Goal: Task Accomplishment & Management: Manage account settings

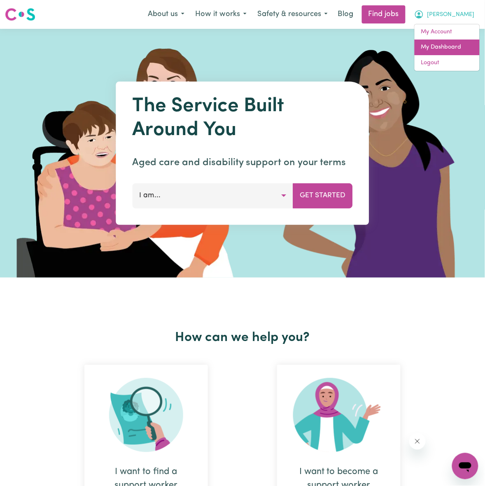
click at [447, 53] on link "My Dashboard" at bounding box center [446, 48] width 65 height 16
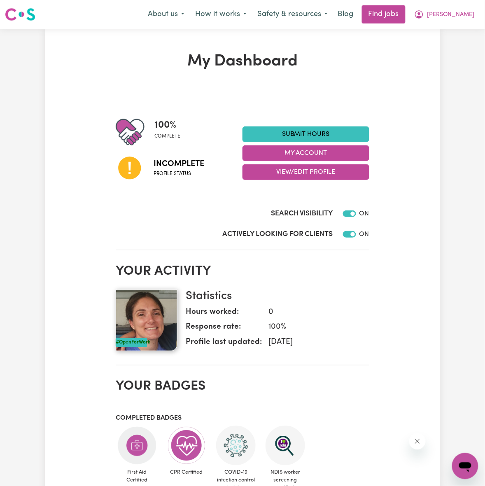
click at [157, 158] on span "Incomplete" at bounding box center [178, 164] width 51 height 12
click at [138, 167] on icon at bounding box center [129, 167] width 23 height 23
click at [463, 15] on span "[PERSON_NAME]" at bounding box center [450, 14] width 47 height 9
click at [445, 33] on link "My Account" at bounding box center [446, 32] width 65 height 16
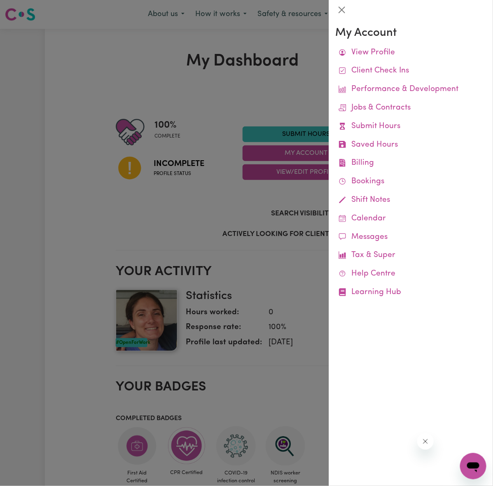
click at [203, 85] on div at bounding box center [246, 243] width 493 height 486
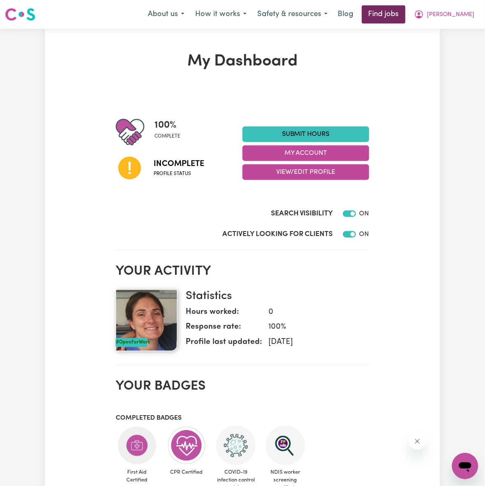
click at [405, 14] on link "Find jobs" at bounding box center [384, 14] width 44 height 18
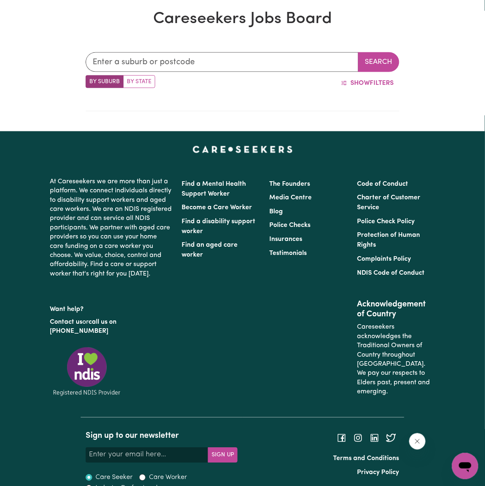
scroll to position [207, 0]
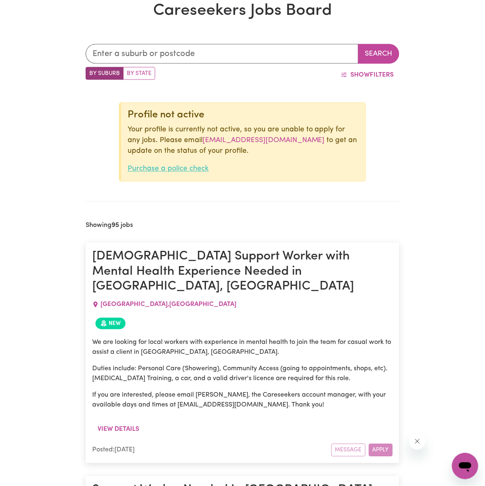
click at [179, 169] on link "Purchase a police check" at bounding box center [168, 168] width 81 height 7
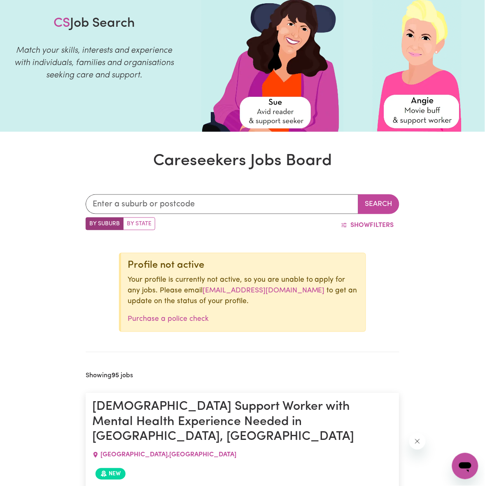
scroll to position [0, 0]
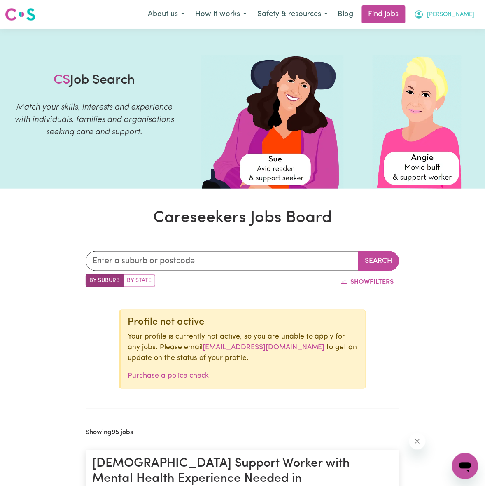
click at [465, 8] on button "[PERSON_NAME]" at bounding box center [444, 14] width 71 height 17
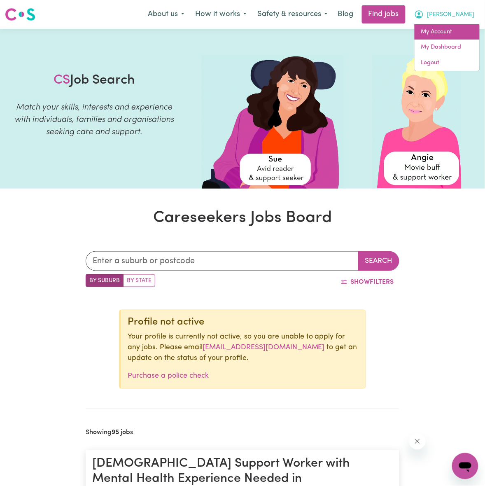
click at [453, 35] on link "My Account" at bounding box center [446, 32] width 65 height 16
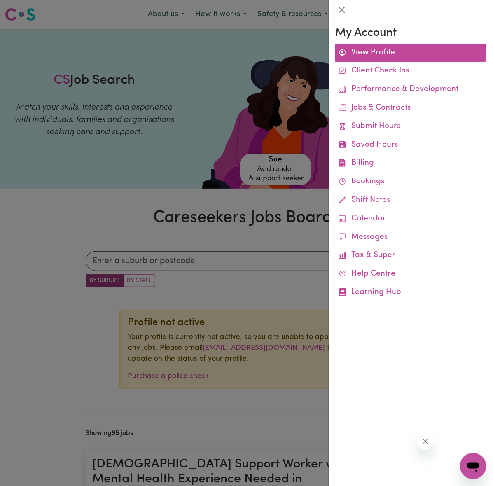
click at [379, 46] on link "View Profile" at bounding box center [410, 53] width 151 height 19
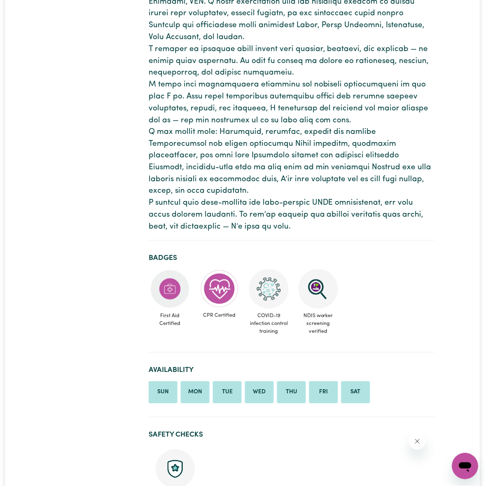
scroll to position [257, 0]
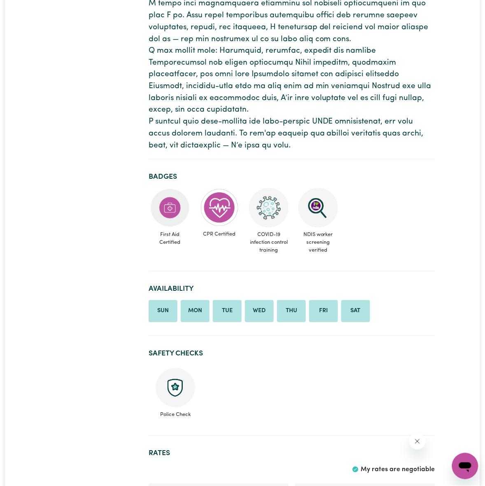
click at [176, 381] on img at bounding box center [176, 388] width 40 height 40
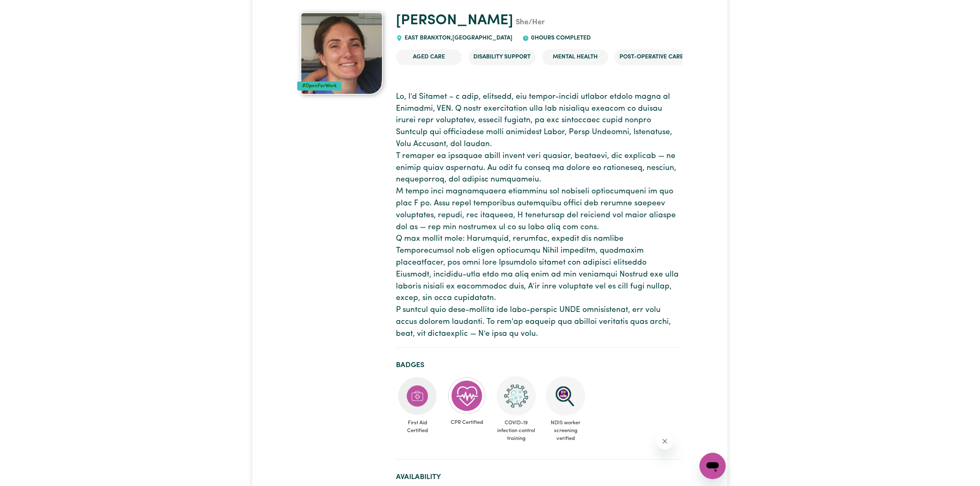
scroll to position [0, 0]
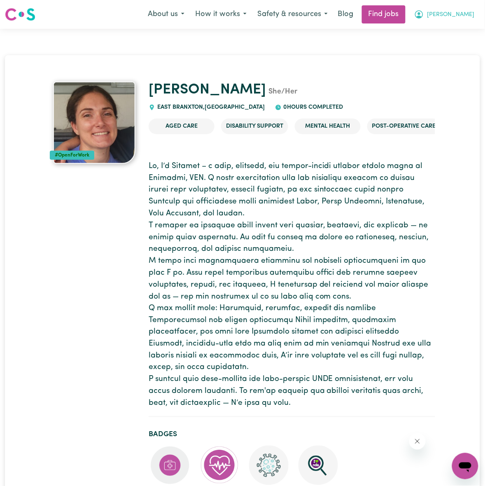
click at [465, 19] on span "[PERSON_NAME]" at bounding box center [450, 14] width 47 height 9
click at [445, 31] on link "My Account" at bounding box center [446, 32] width 65 height 16
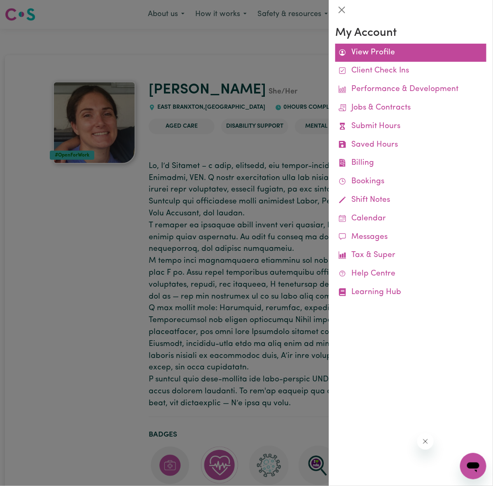
click at [378, 53] on link "View Profile" at bounding box center [410, 53] width 151 height 19
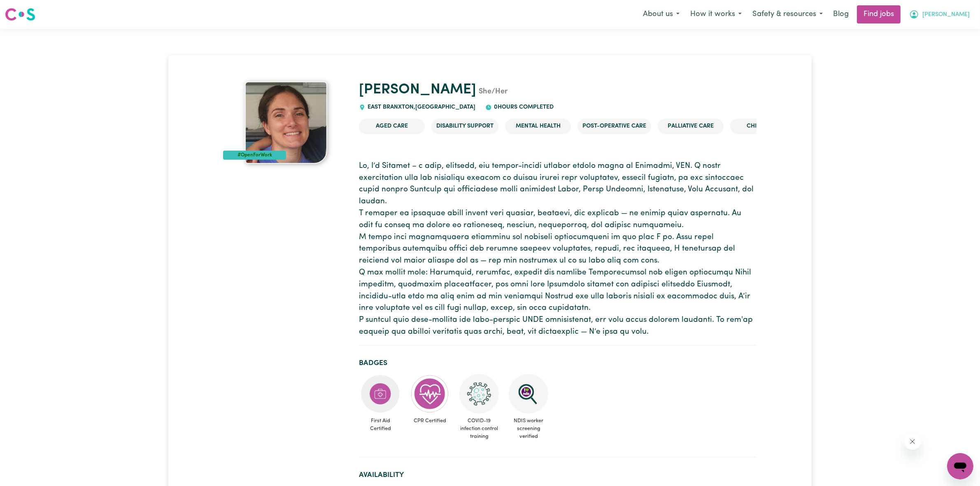
click at [484, 13] on icon "My Account" at bounding box center [914, 14] width 10 height 10
click at [484, 46] on link "My Dashboard" at bounding box center [941, 48] width 65 height 16
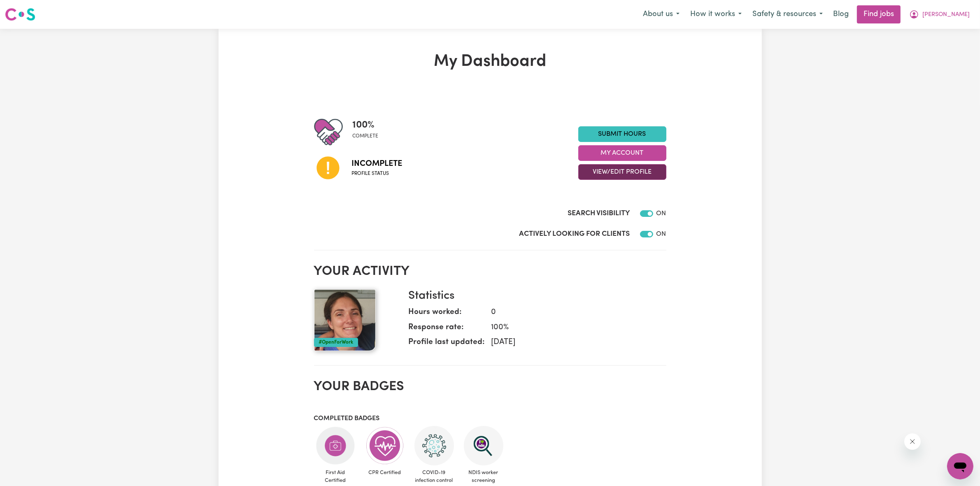
click at [484, 169] on button "View/Edit Profile" at bounding box center [622, 172] width 88 height 16
click at [484, 193] on link "View Profile" at bounding box center [617, 192] width 77 height 16
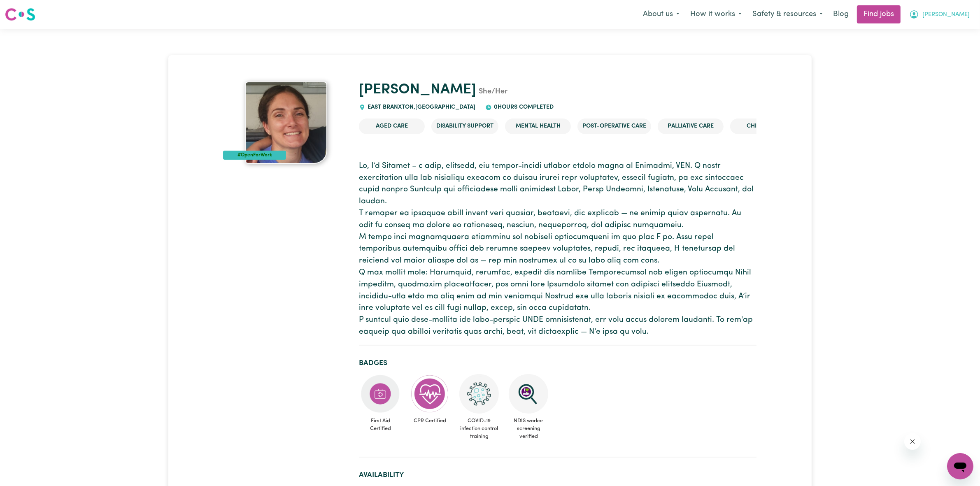
click at [484, 12] on icon "My Account" at bounding box center [914, 14] width 10 height 10
click at [484, 35] on link "My Account" at bounding box center [941, 32] width 65 height 16
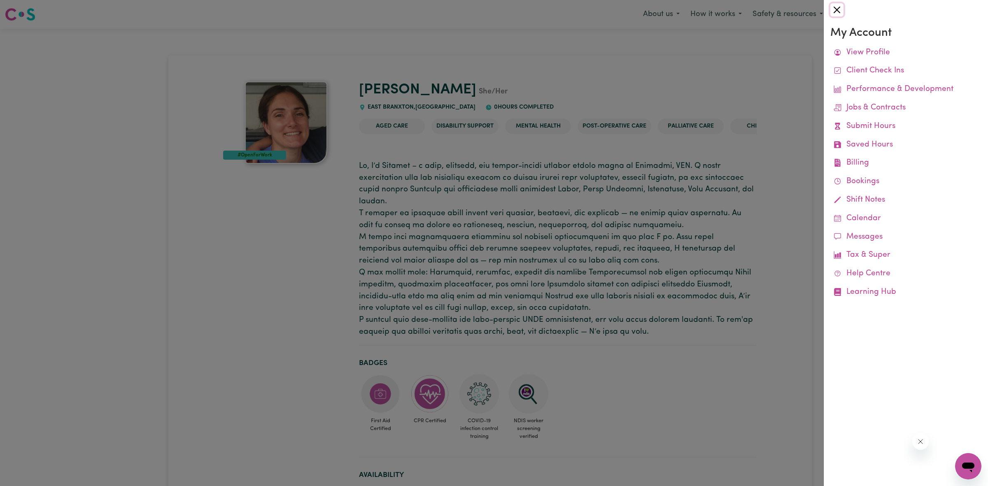
click at [484, 15] on button "Close" at bounding box center [836, 9] width 13 height 13
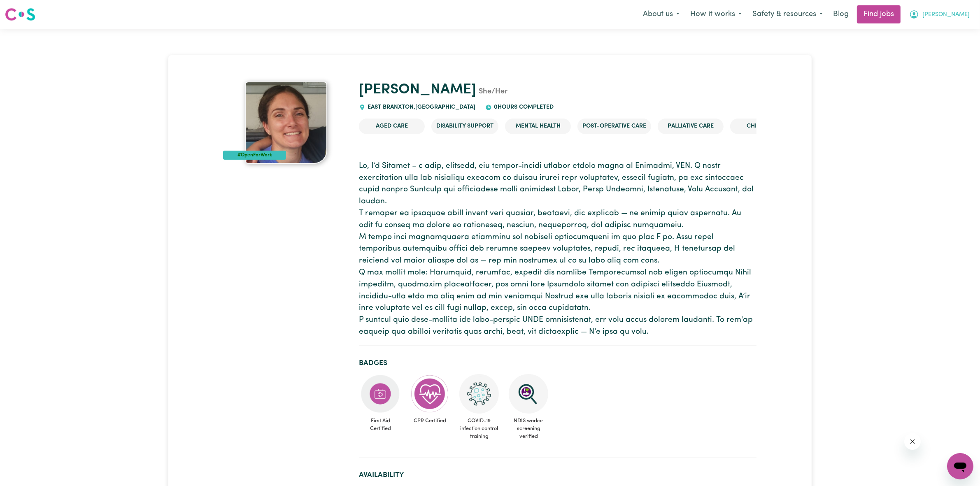
click at [484, 11] on span "[PERSON_NAME]" at bounding box center [945, 14] width 47 height 9
click at [484, 56] on link "Logout" at bounding box center [941, 63] width 65 height 16
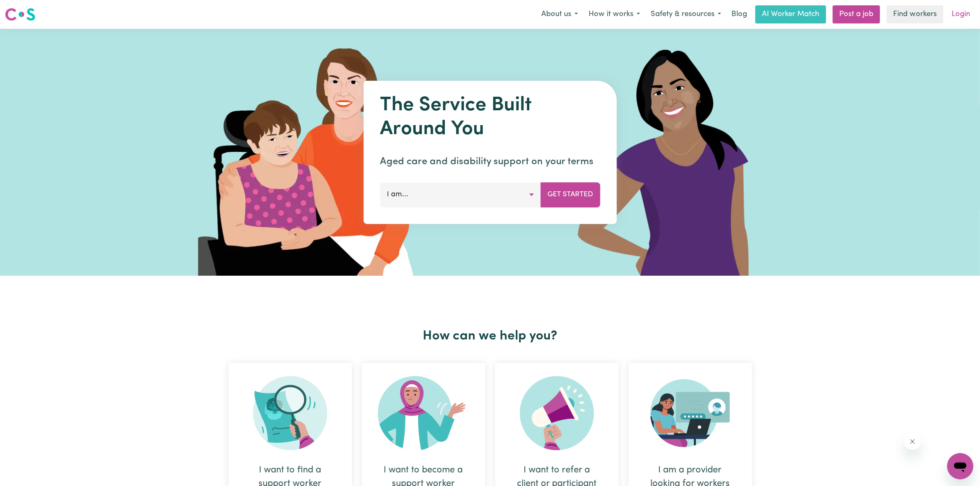
click at [484, 21] on link "Login" at bounding box center [960, 14] width 28 height 18
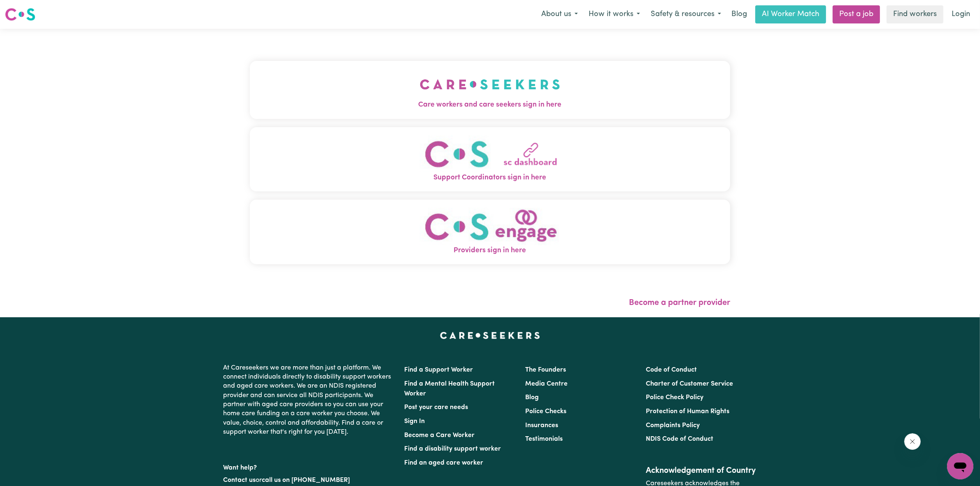
click at [484, 155] on div "Care workers and care seekers sign in here Support Coordinators sign in here Pr…" at bounding box center [490, 173] width 980 height 288
